Goal: Transaction & Acquisition: Purchase product/service

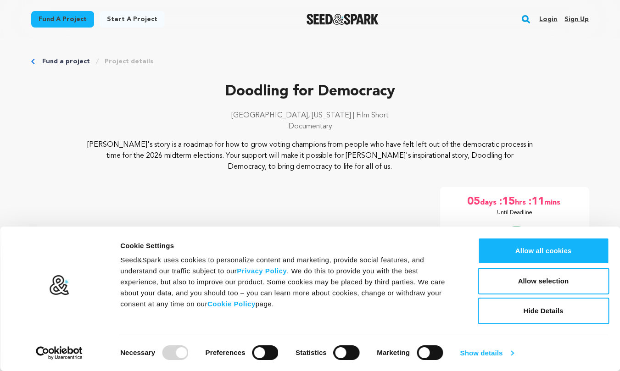
click at [472, 353] on link "Show details" at bounding box center [486, 353] width 53 height 14
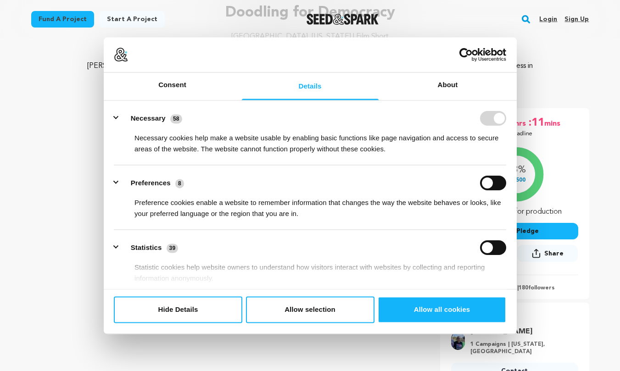
scroll to position [78, 0]
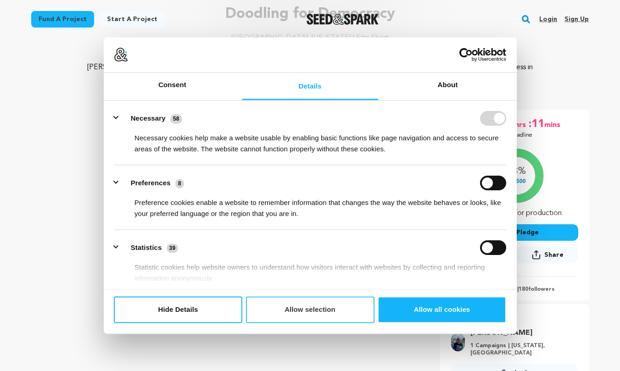
click at [294, 308] on button "Allow selection" at bounding box center [310, 310] width 128 height 27
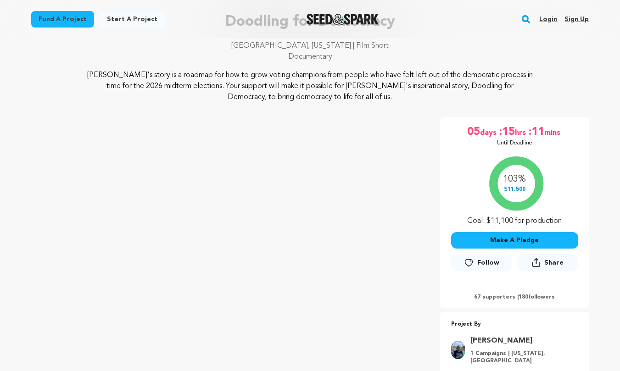
scroll to position [68, 0]
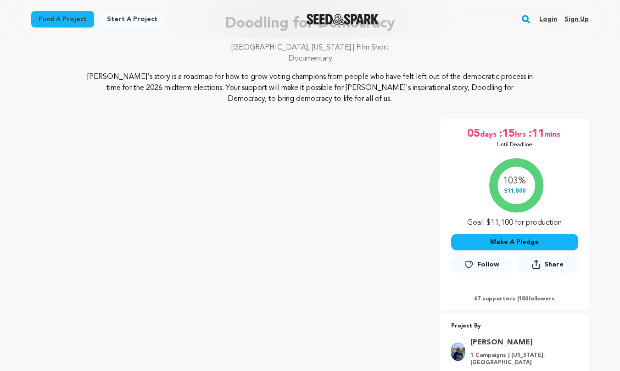
click at [518, 242] on button "Make A Pledge" at bounding box center [514, 242] width 127 height 17
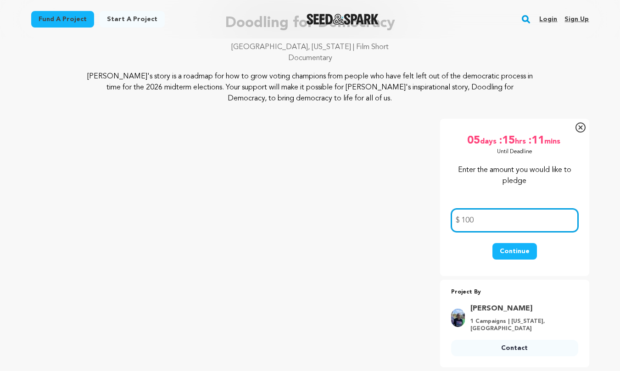
type input "100"
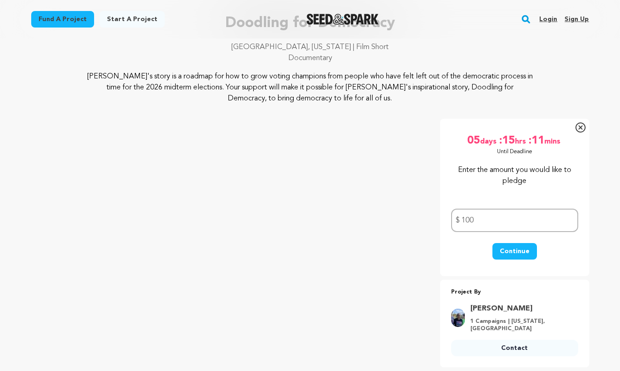
click at [531, 250] on button "Continue" at bounding box center [514, 251] width 44 height 17
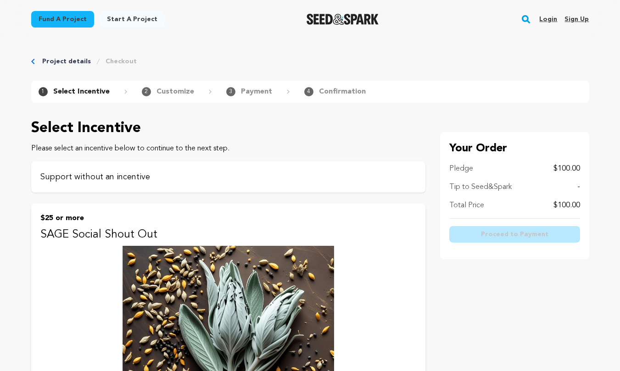
click at [105, 174] on p "Support without an incentive" at bounding box center [228, 177] width 376 height 13
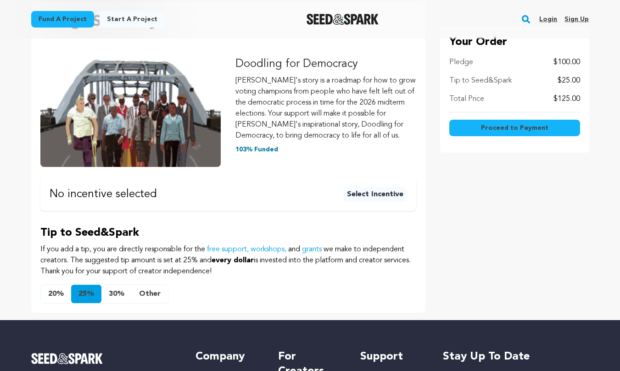
scroll to position [133, 0]
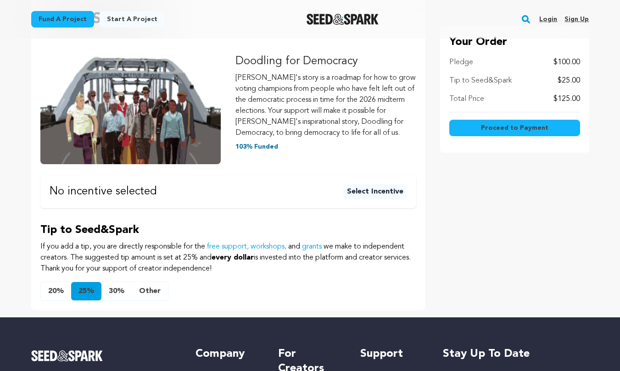
click at [146, 290] on button "Other" at bounding box center [150, 291] width 36 height 18
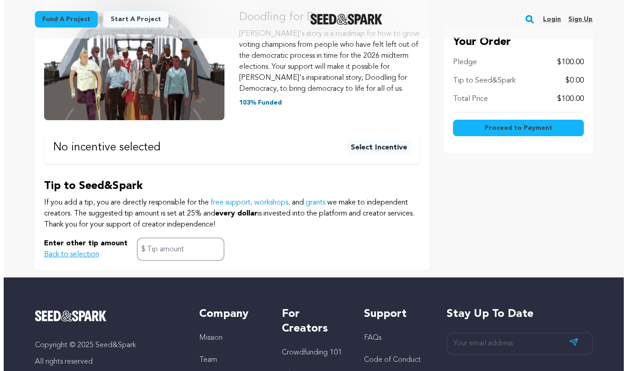
scroll to position [179, 0]
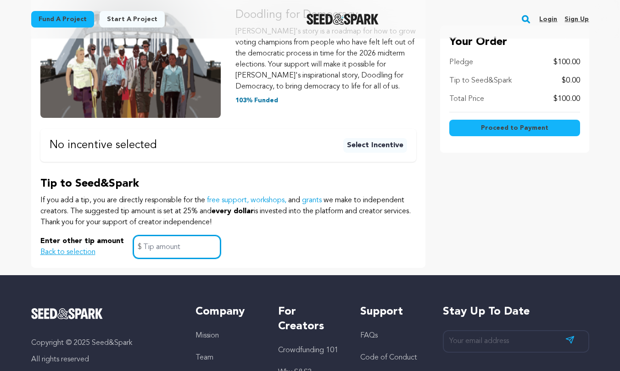
click at [182, 246] on input "text" at bounding box center [177, 246] width 88 height 23
type input "0"
click at [505, 131] on span "Proceed to Payment" at bounding box center [514, 127] width 67 height 9
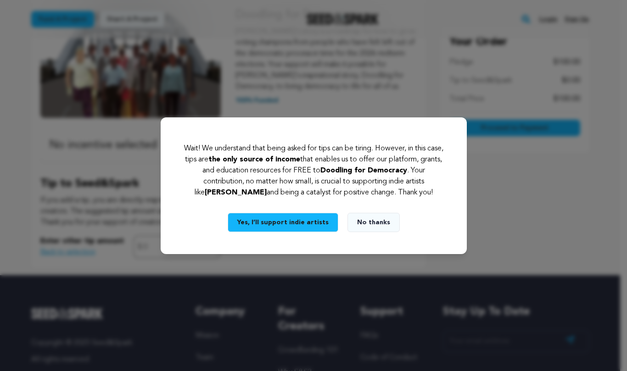
click at [491, 193] on div "Wait! We understand that being asked for tips can be tiring. However, in this c…" at bounding box center [313, 185] width 627 height 371
